Goal: Use online tool/utility: Utilize a website feature to perform a specific function

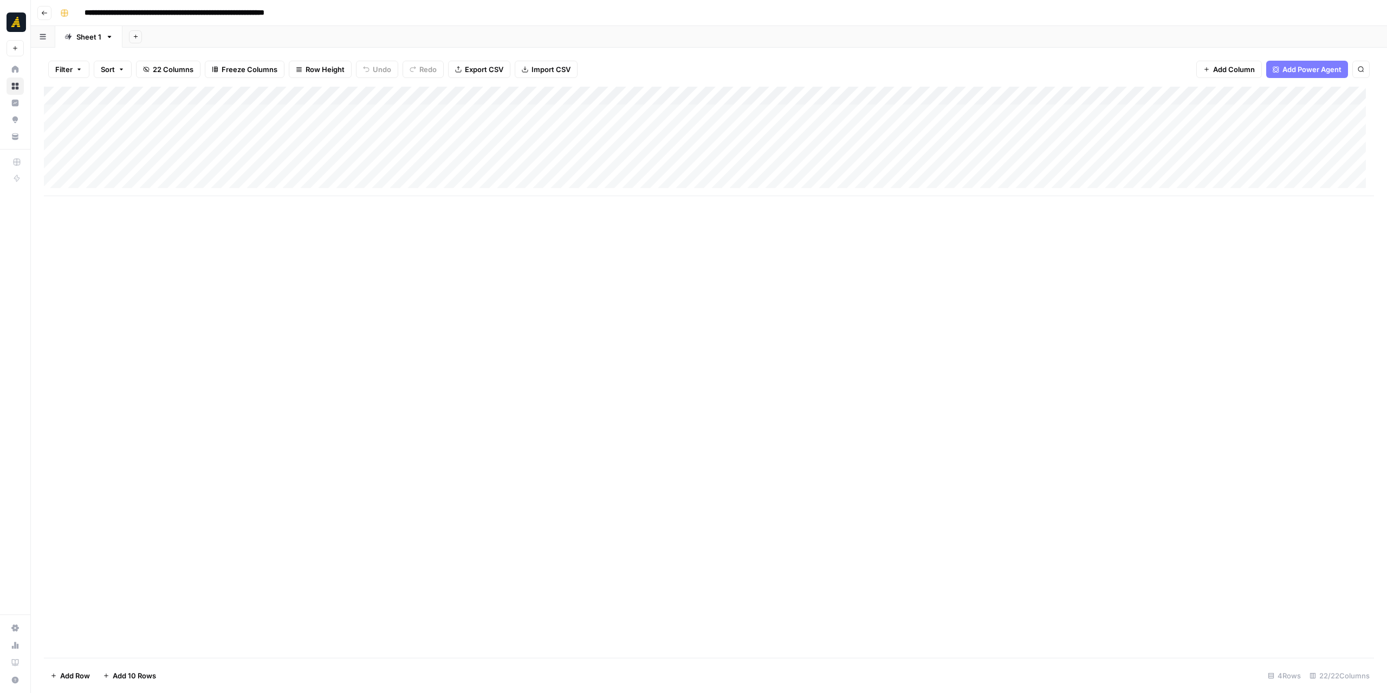
scroll to position [8, 0]
drag, startPoint x: 665, startPoint y: 196, endPoint x: 739, endPoint y: 199, distance: 74.8
click at [739, 199] on div "Add Column" at bounding box center [709, 372] width 1330 height 571
click at [740, 95] on div "Add Column" at bounding box center [709, 141] width 1330 height 109
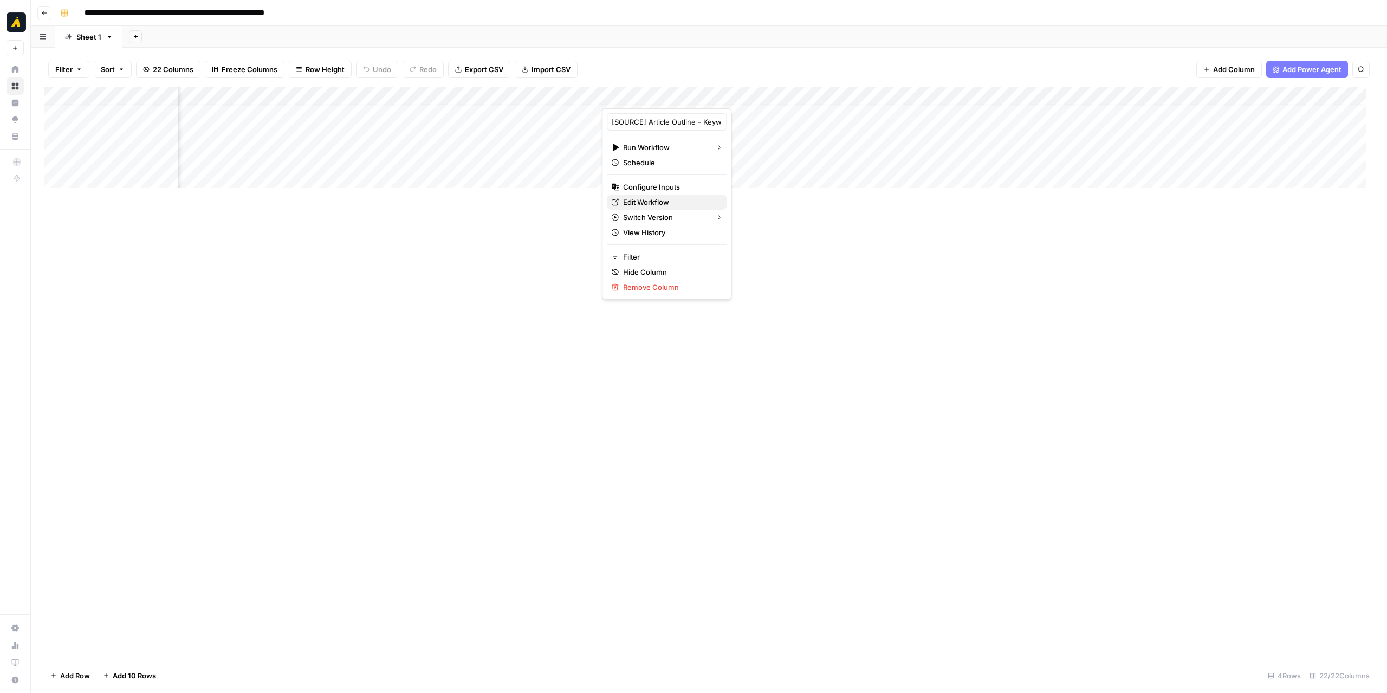
click at [649, 194] on link "Edit Workflow" at bounding box center [667, 201] width 120 height 15
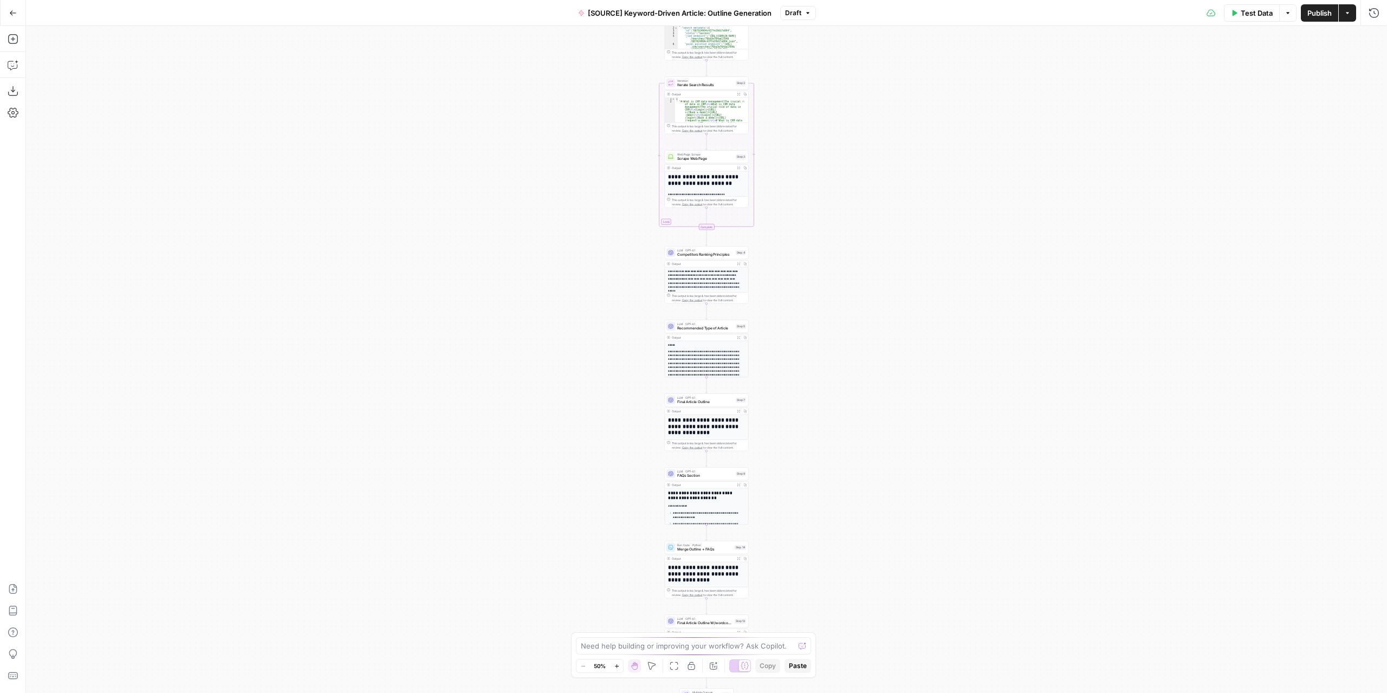
click at [780, 397] on div "Workflow Input Settings Inputs Google Search Perform Google Search Step 1 Outpu…" at bounding box center [706, 359] width 1361 height 667
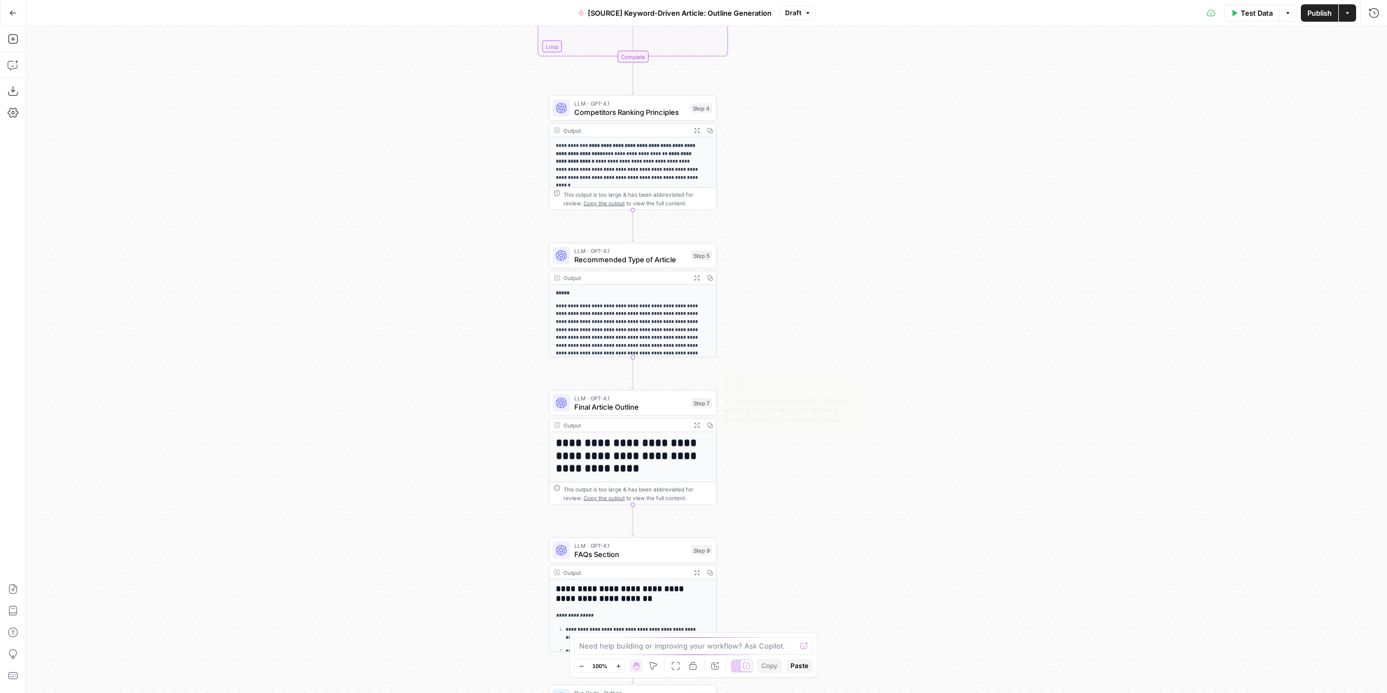
click at [648, 409] on span "Final Article Outline" at bounding box center [630, 406] width 113 height 11
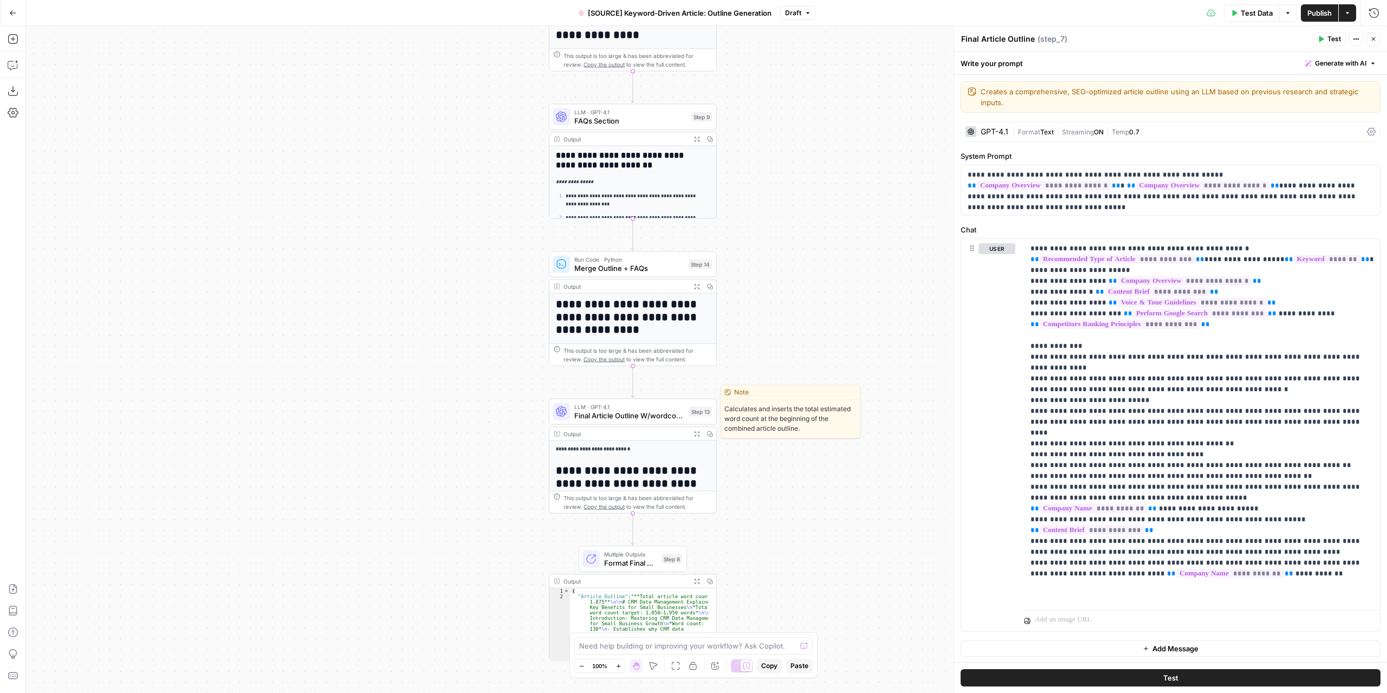
click at [645, 419] on span "Final Article Outline W/wordcount" at bounding box center [629, 415] width 110 height 11
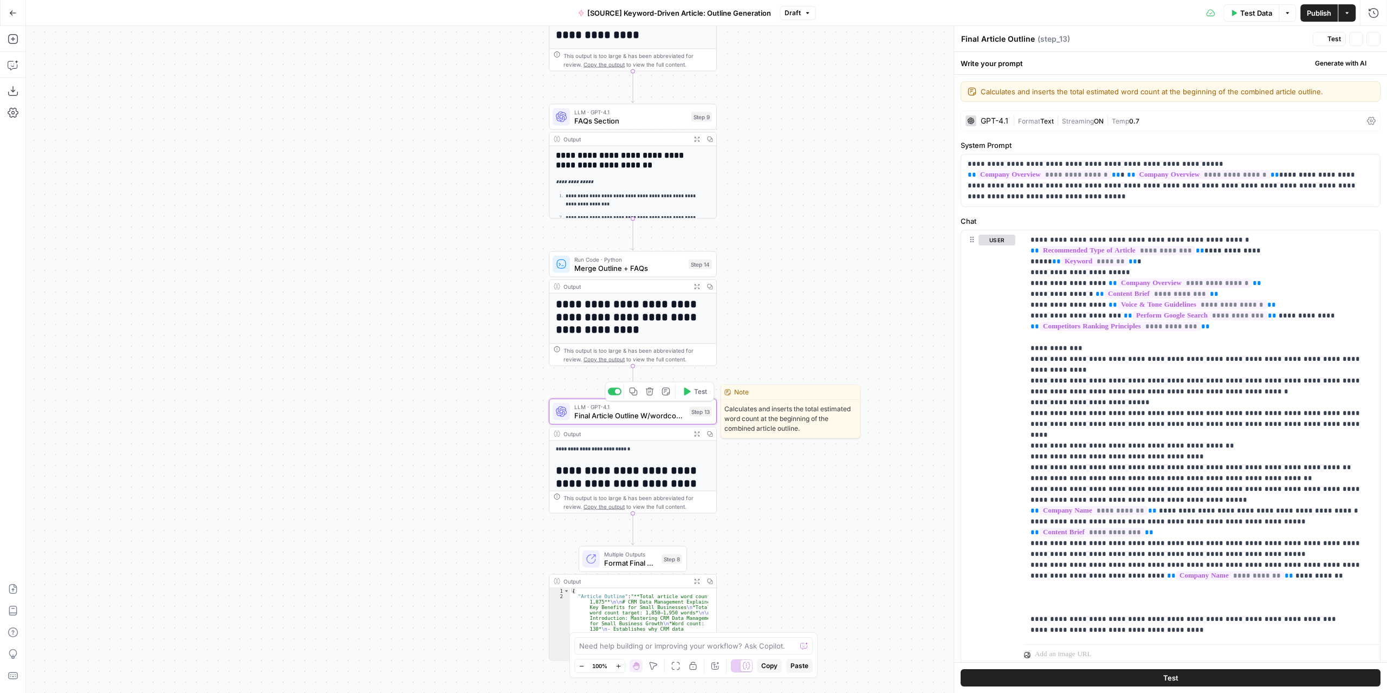
type textarea "Final Article Outline W/wordcount"
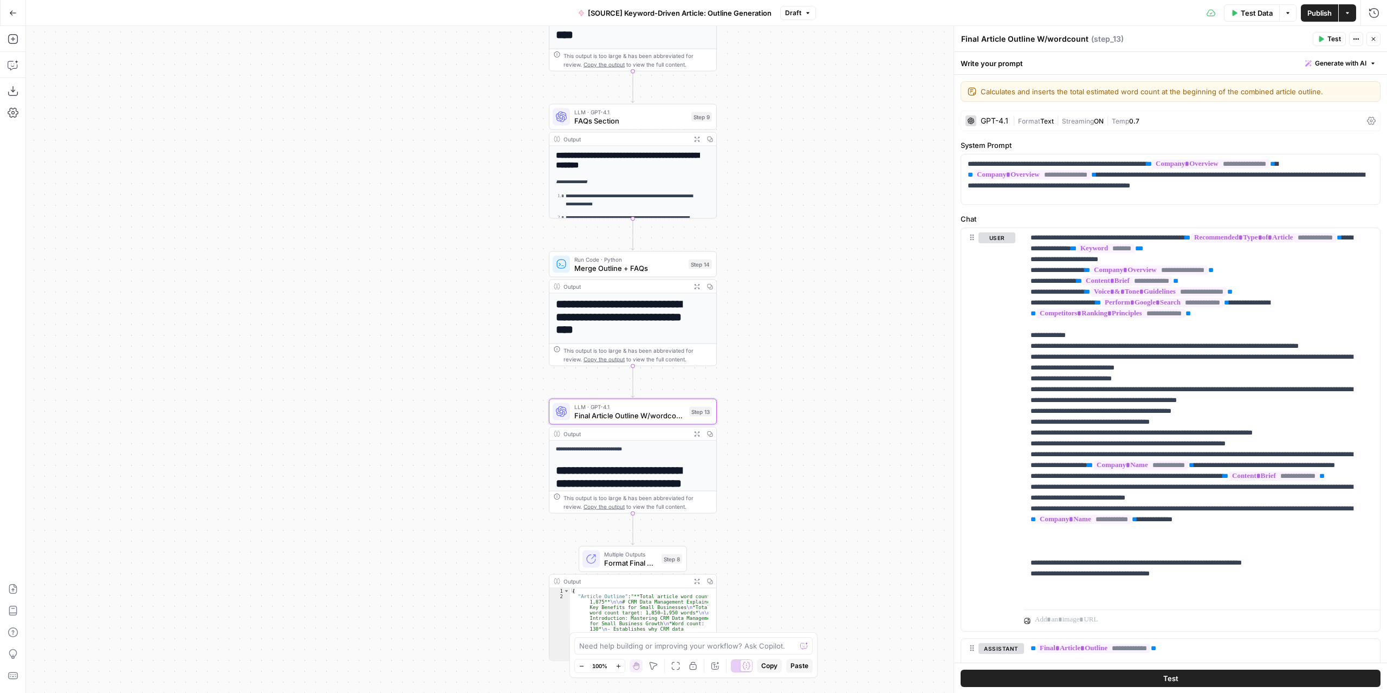
click at [698, 432] on icon "button" at bounding box center [697, 434] width 6 height 6
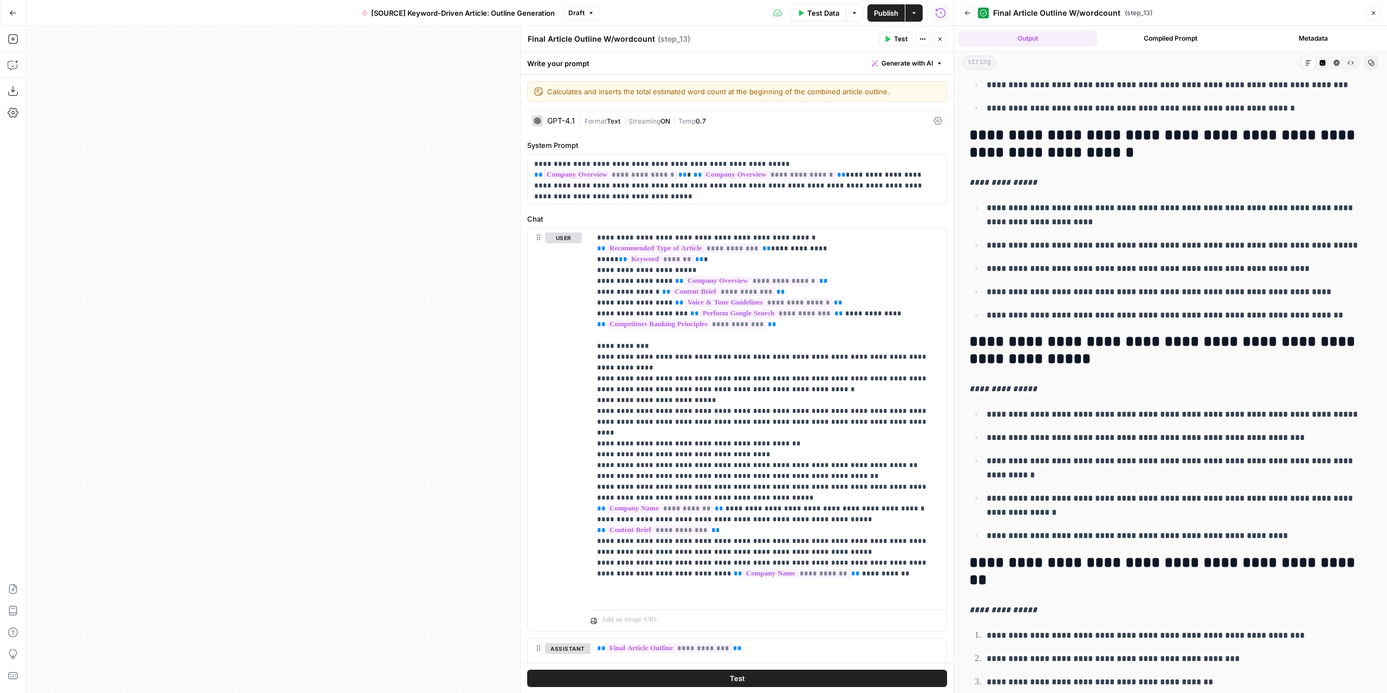
scroll to position [1425, 0]
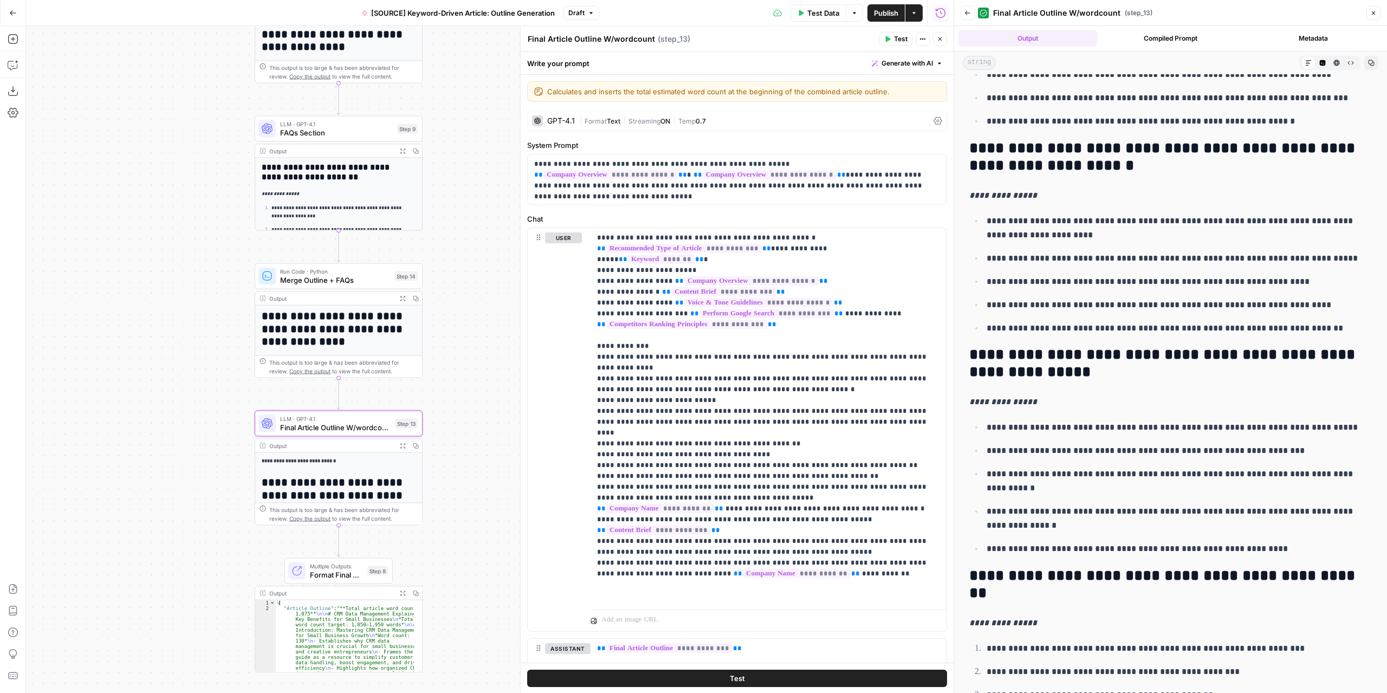
drag, startPoint x: 309, startPoint y: 343, endPoint x: 83, endPoint y: 356, distance: 225.7
click at [83, 356] on div "Workflow Input Settings Inputs Google Search Perform Google Search Step 1 Outpu…" at bounding box center [489, 359] width 927 height 667
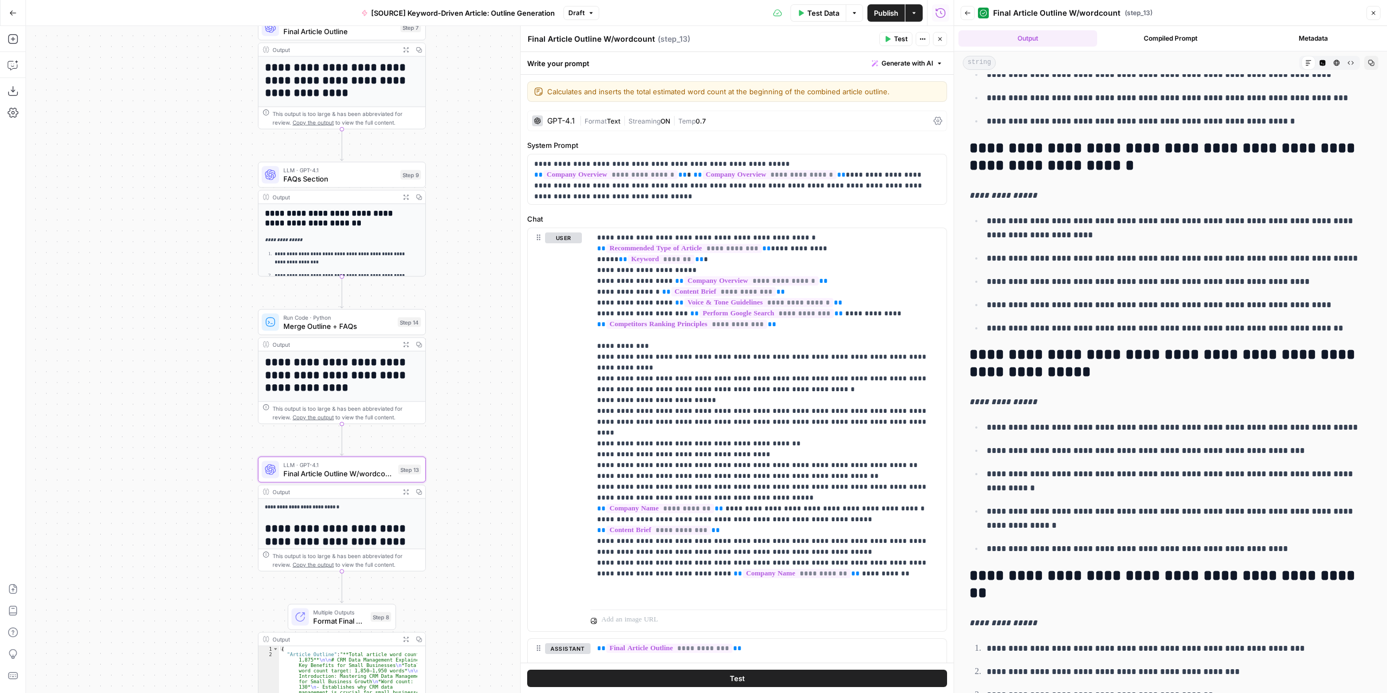
drag, startPoint x: 480, startPoint y: 294, endPoint x: 483, endPoint y: 340, distance: 46.2
click at [483, 340] on div "Workflow Input Settings Inputs Google Search Perform Google Search Step 1 Outpu…" at bounding box center [489, 359] width 927 height 667
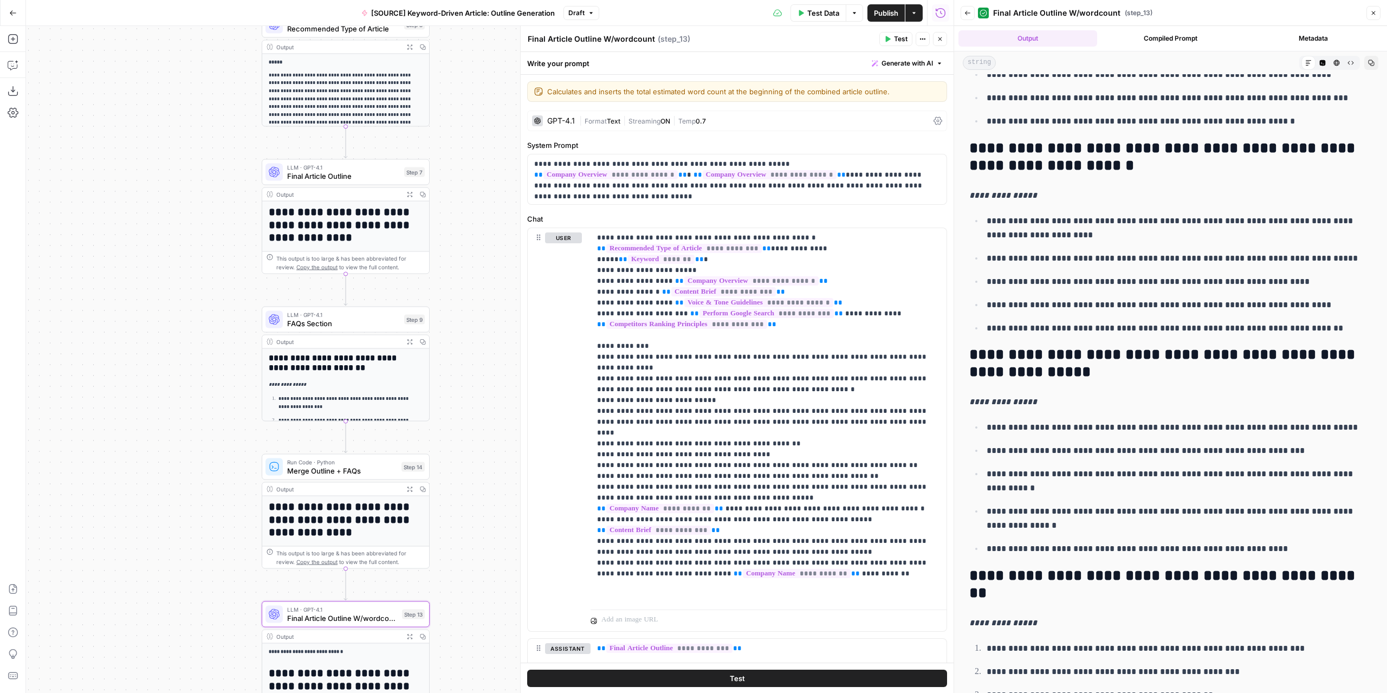
drag, startPoint x: 457, startPoint y: 275, endPoint x: 459, endPoint y: 405, distance: 129.5
click at [460, 418] on div "Workflow Input Settings Inputs Google Search Perform Google Search Step 1 Outpu…" at bounding box center [489, 359] width 927 height 667
drag, startPoint x: 479, startPoint y: 301, endPoint x: 462, endPoint y: 288, distance: 21.2
click at [475, 339] on div "Workflow Input Settings Inputs Google Search Perform Google Search Step 1 Outpu…" at bounding box center [489, 359] width 927 height 667
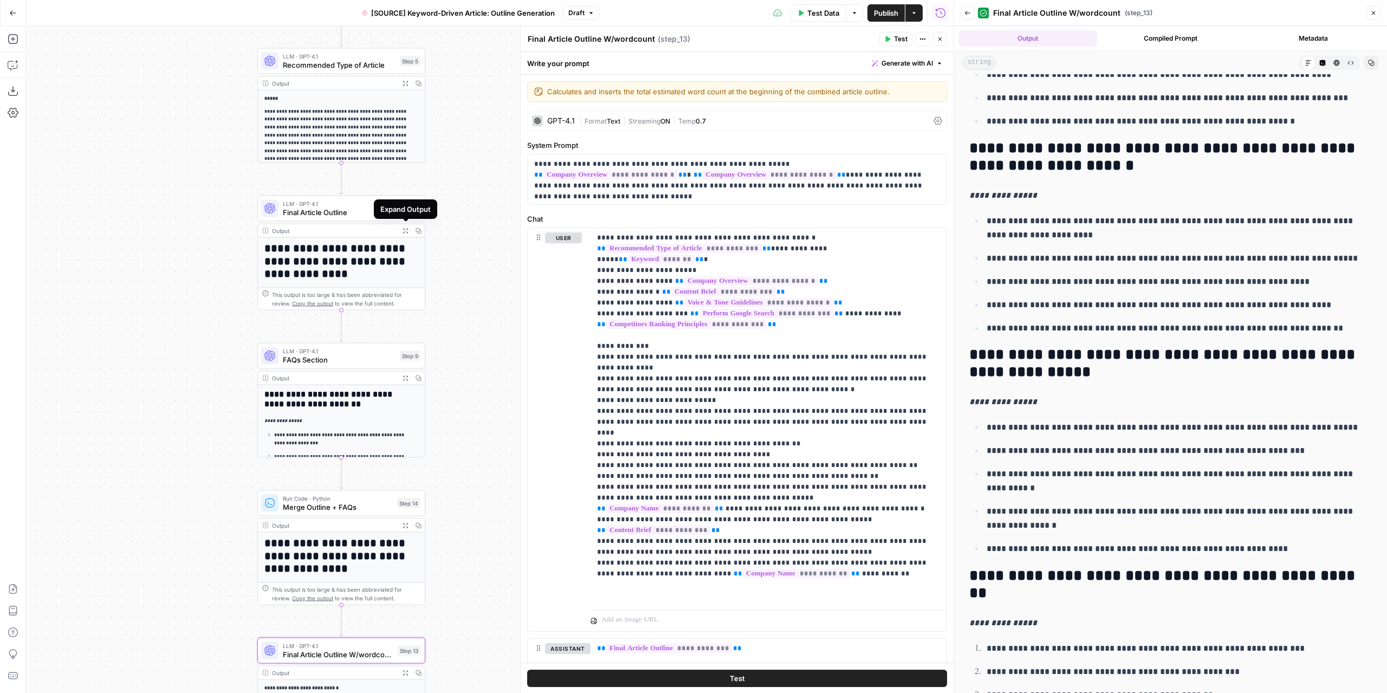
click at [406, 231] on icon "button" at bounding box center [405, 230] width 6 height 6
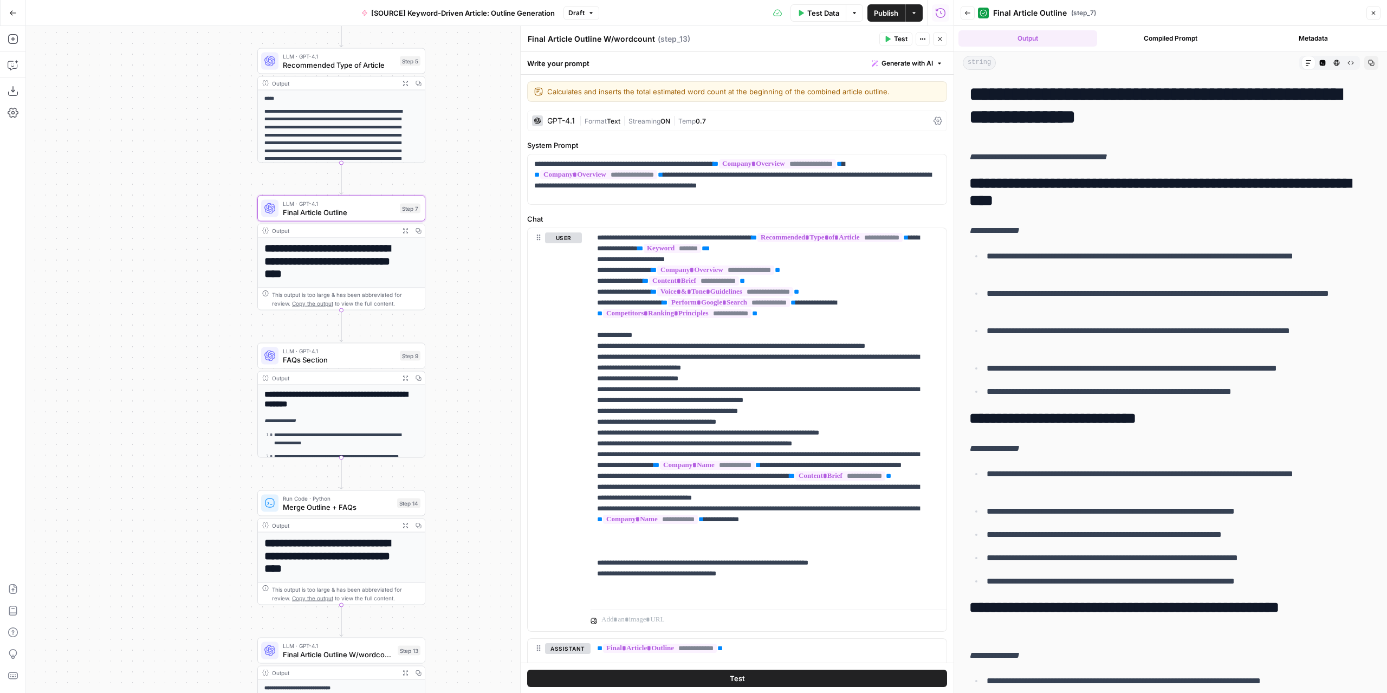
click at [365, 209] on span "Final Article Outline" at bounding box center [339, 212] width 113 height 11
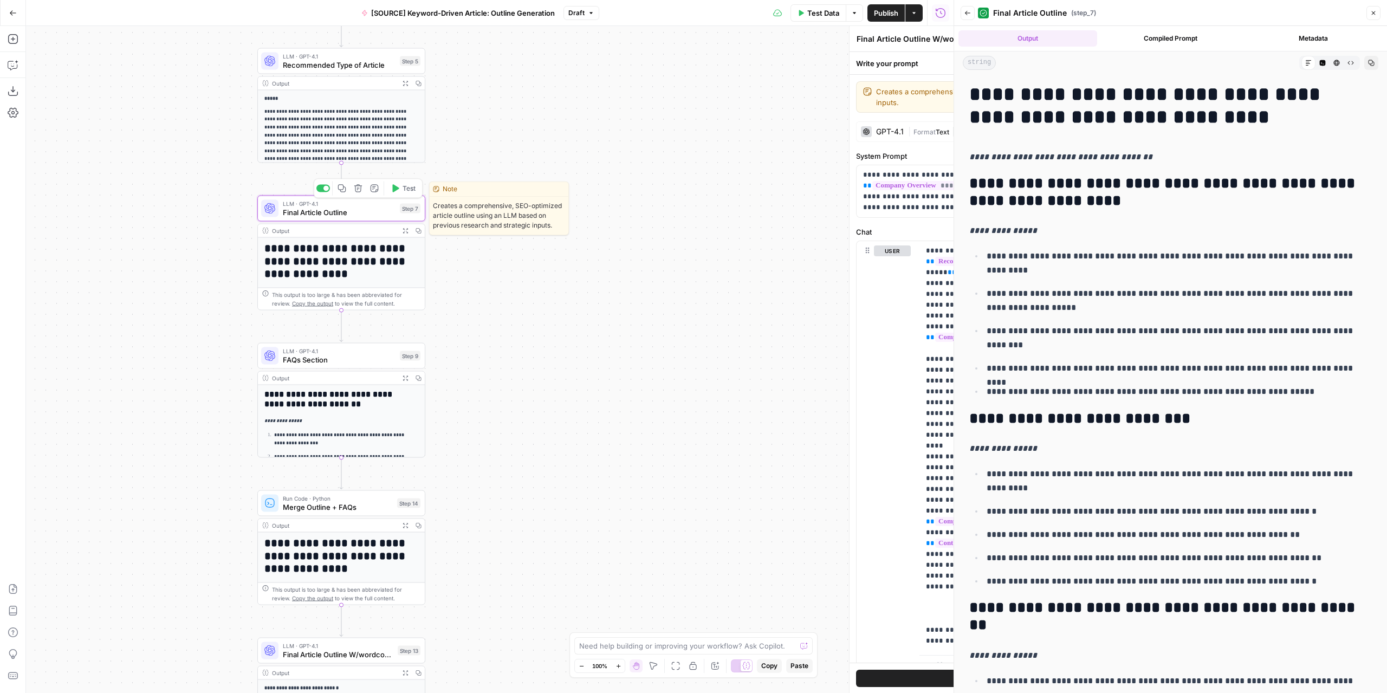
type textarea "Final Article Outline"
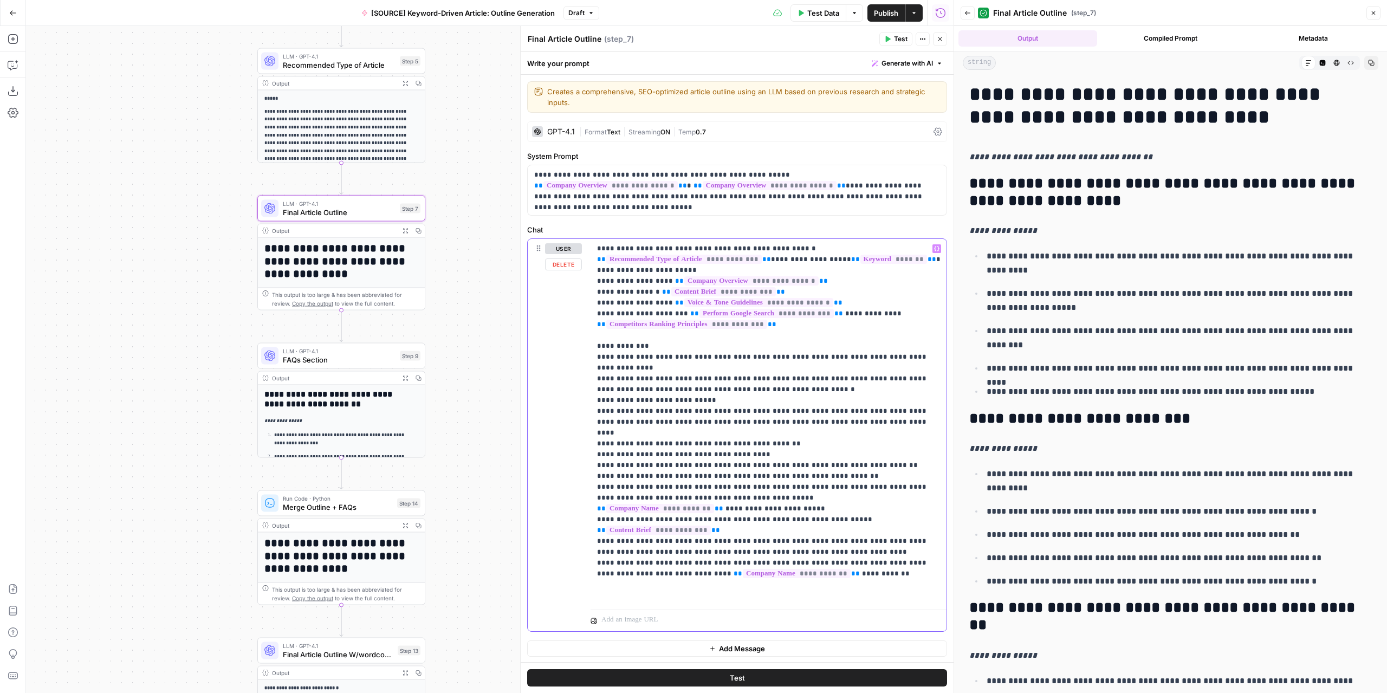
drag, startPoint x: 939, startPoint y: 477, endPoint x: 607, endPoint y: 465, distance: 332.2
click at [607, 465] on p "**********" at bounding box center [768, 421] width 343 height 357
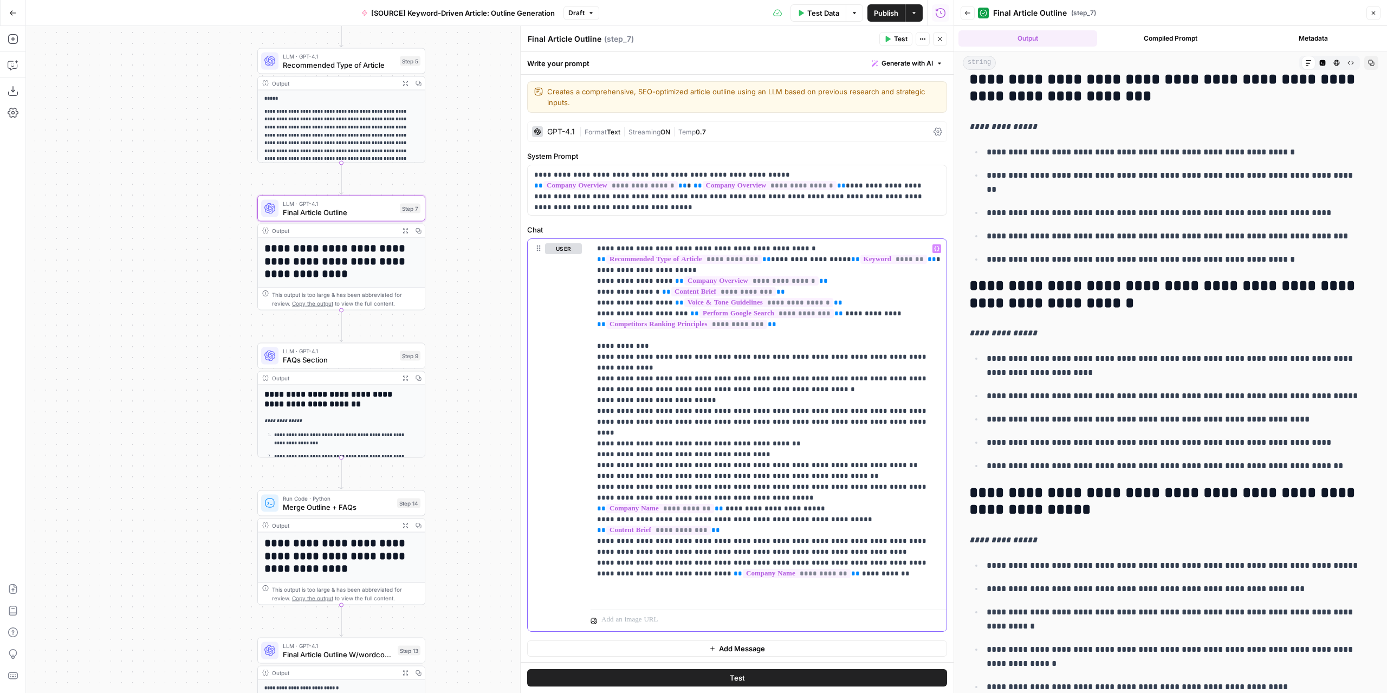
scroll to position [1270, 0]
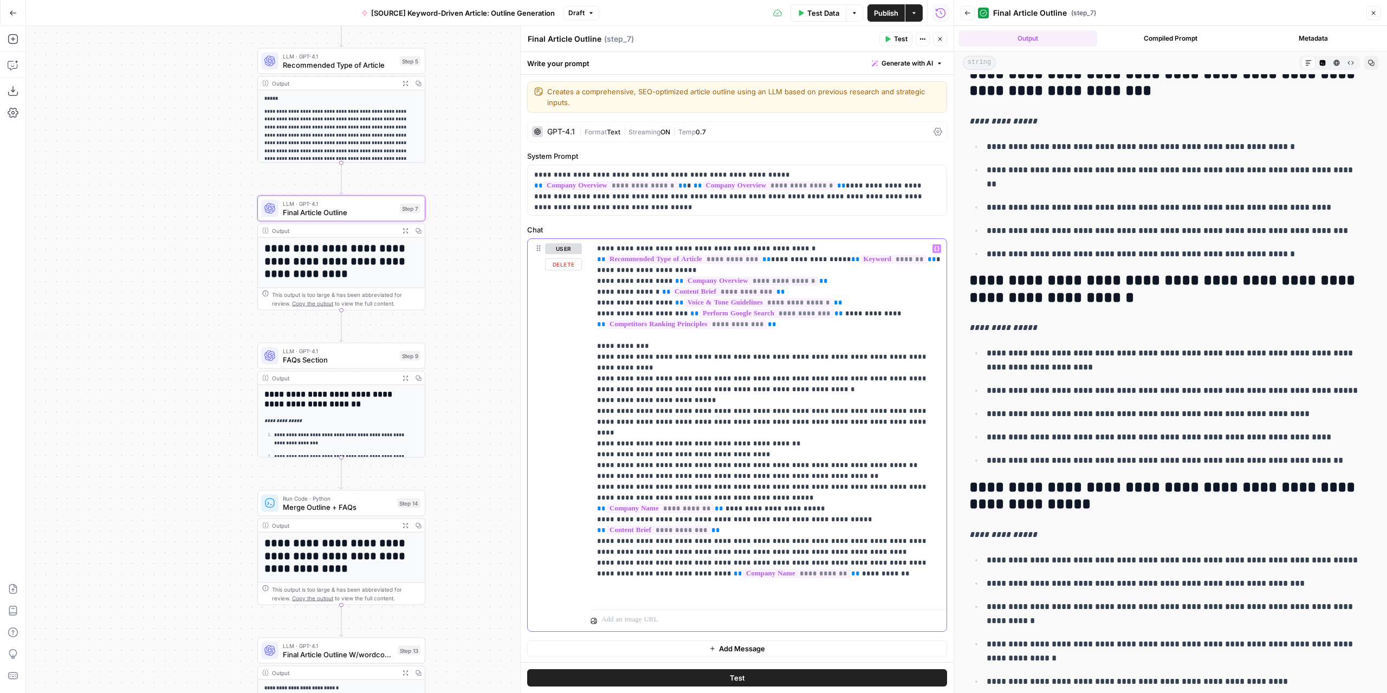
click at [691, 477] on p "**********" at bounding box center [768, 421] width 343 height 357
drag, startPoint x: 933, startPoint y: 476, endPoint x: 588, endPoint y: 492, distance: 344.9
click at [698, 478] on p "**********" at bounding box center [768, 421] width 343 height 357
click at [833, 453] on p "**********" at bounding box center [768, 421] width 343 height 357
drag, startPoint x: 753, startPoint y: 434, endPoint x: 594, endPoint y: 431, distance: 159.3
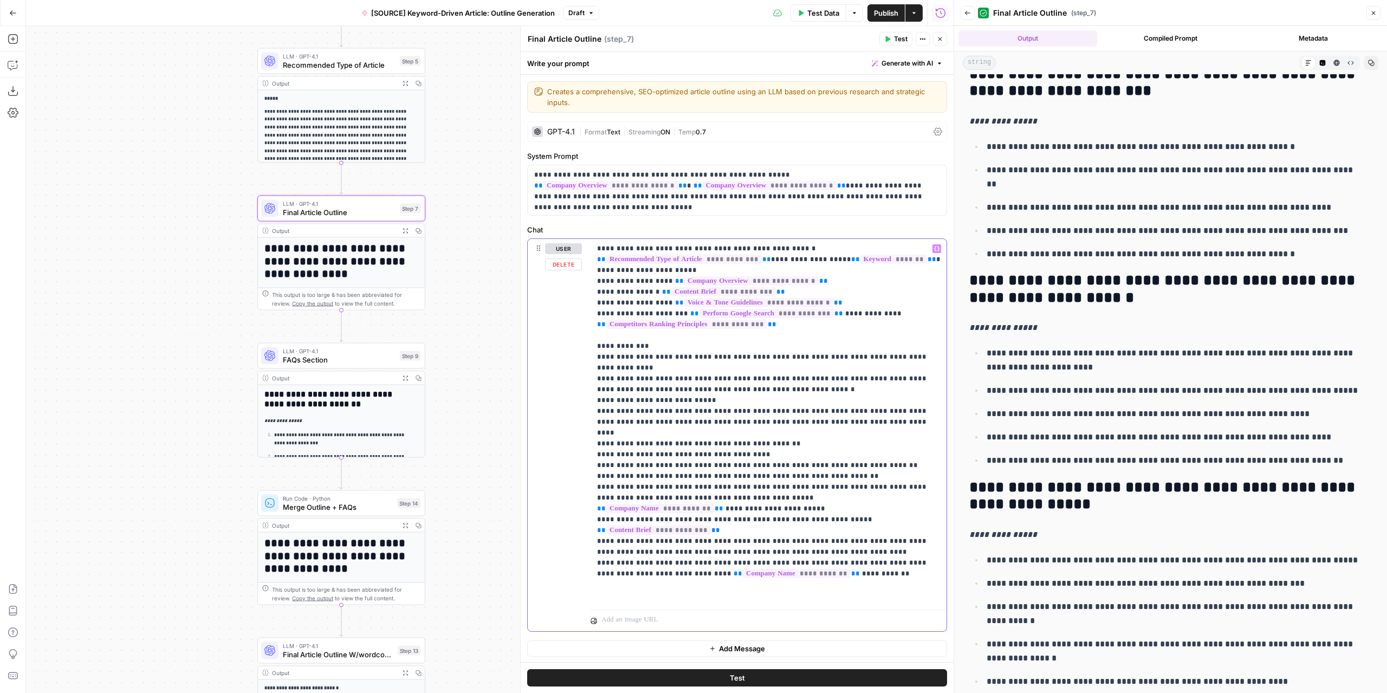
click at [594, 431] on div "**********" at bounding box center [768, 422] width 356 height 366
copy p "**********"
click at [367, 353] on span "LLM · GPT-4.1" at bounding box center [339, 351] width 113 height 9
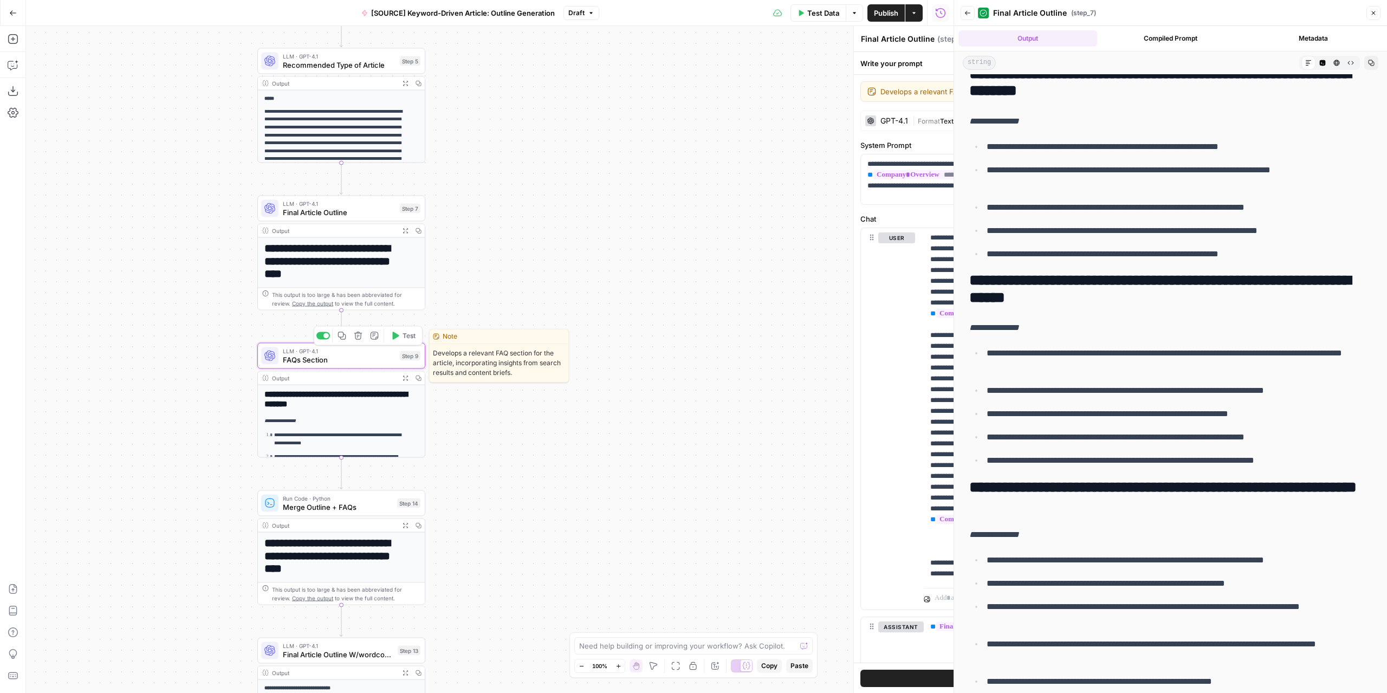
type textarea "FAQs Section"
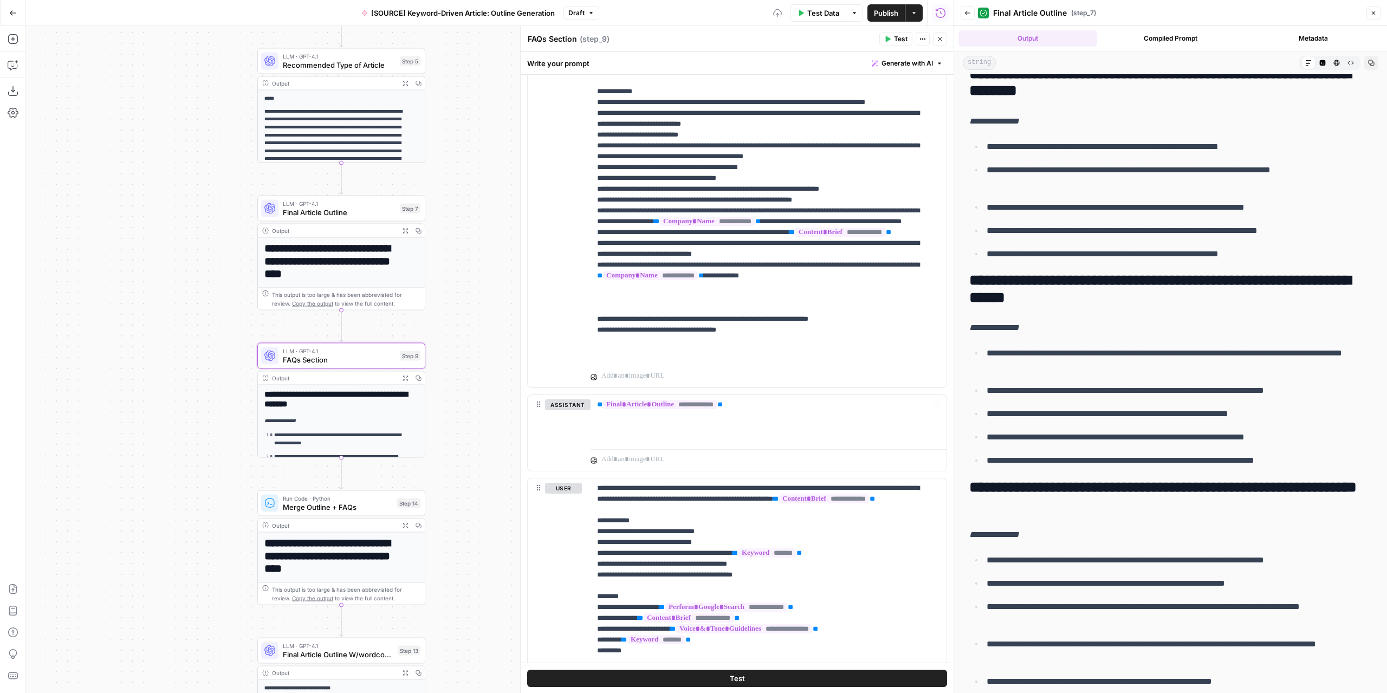
scroll to position [308, 0]
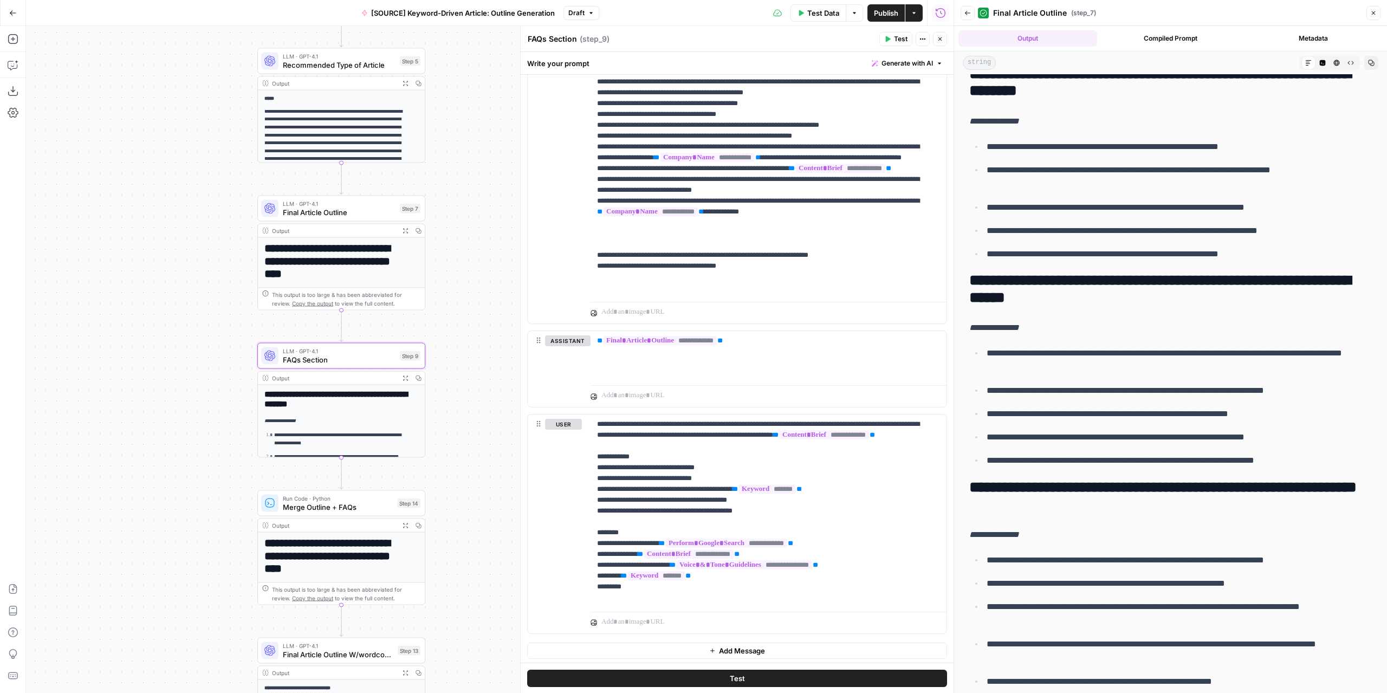
click at [360, 219] on div "LLM · GPT-4.1 Final Article Outline Step 7" at bounding box center [341, 209] width 168 height 26
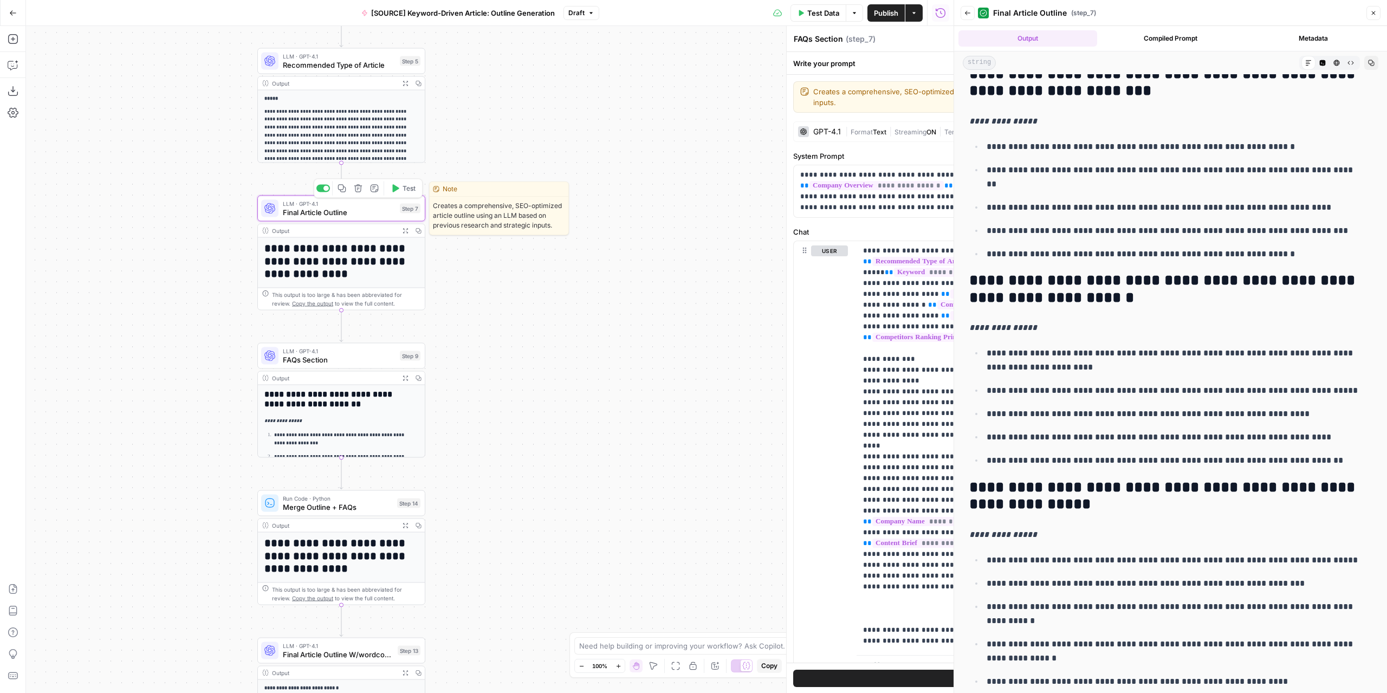
type textarea "Final Article Outline"
